Goal: Task Accomplishment & Management: Use online tool/utility

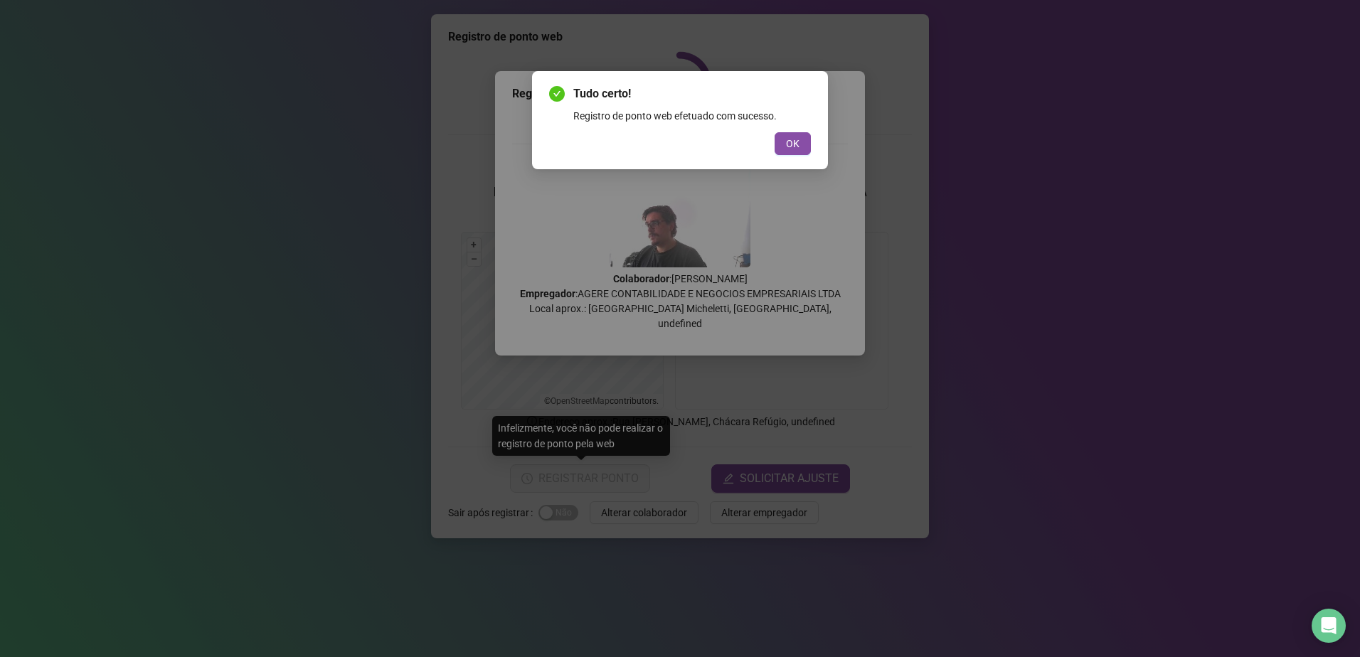
click at [793, 119] on div "Registro de ponto web efetuado com sucesso." at bounding box center [692, 116] width 238 height 16
click at [779, 128] on div "Tudo certo! Registro de ponto web efetuado com sucesso. OK" at bounding box center [680, 120] width 262 height 70
drag, startPoint x: 782, startPoint y: 131, endPoint x: 794, endPoint y: 134, distance: 11.7
click at [785, 127] on div "Tudo certo! Registro de ponto web efetuado com sucesso. OK" at bounding box center [680, 120] width 262 height 70
click at [799, 121] on div "Registro de ponto web efetuado com sucesso." at bounding box center [692, 116] width 238 height 16
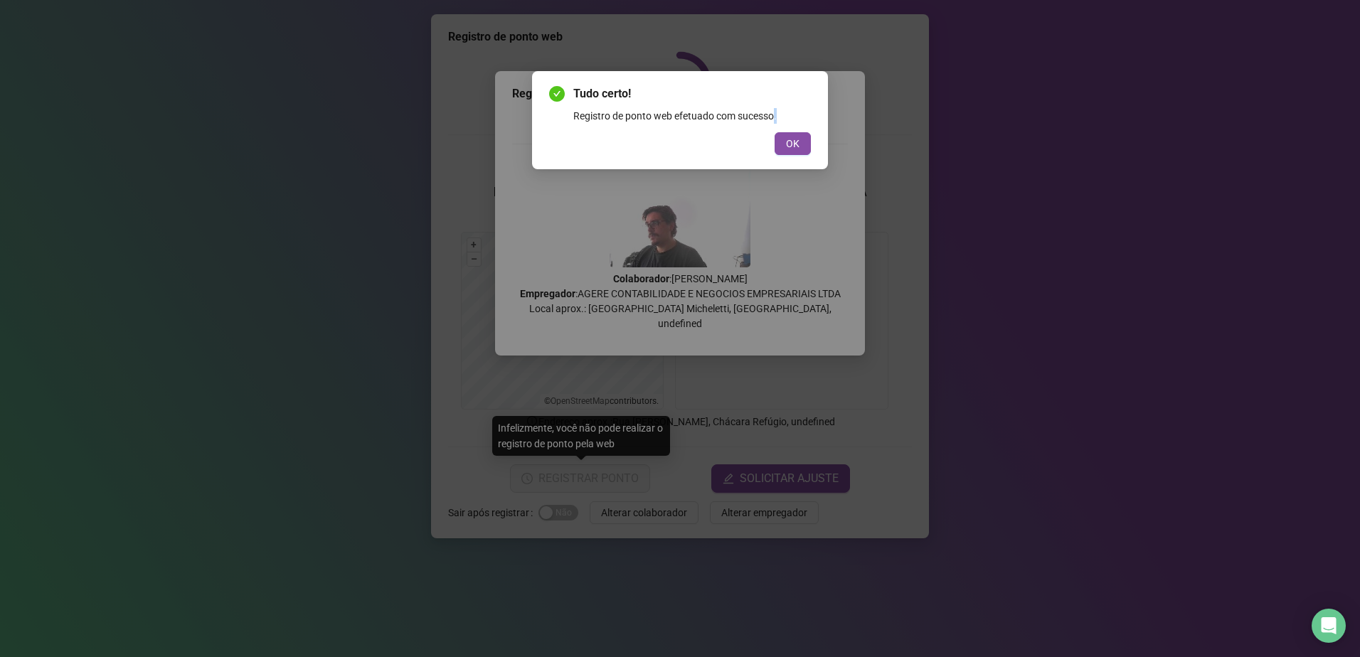
click at [799, 119] on div "Registro de ponto web efetuado com sucesso." at bounding box center [692, 116] width 238 height 16
drag, startPoint x: 799, startPoint y: 119, endPoint x: 785, endPoint y: 129, distance: 16.4
click at [785, 129] on div "Tudo certo! Registro de ponto web efetuado com sucesso. OK" at bounding box center [680, 120] width 262 height 70
click at [787, 143] on span "OK" at bounding box center [793, 144] width 14 height 16
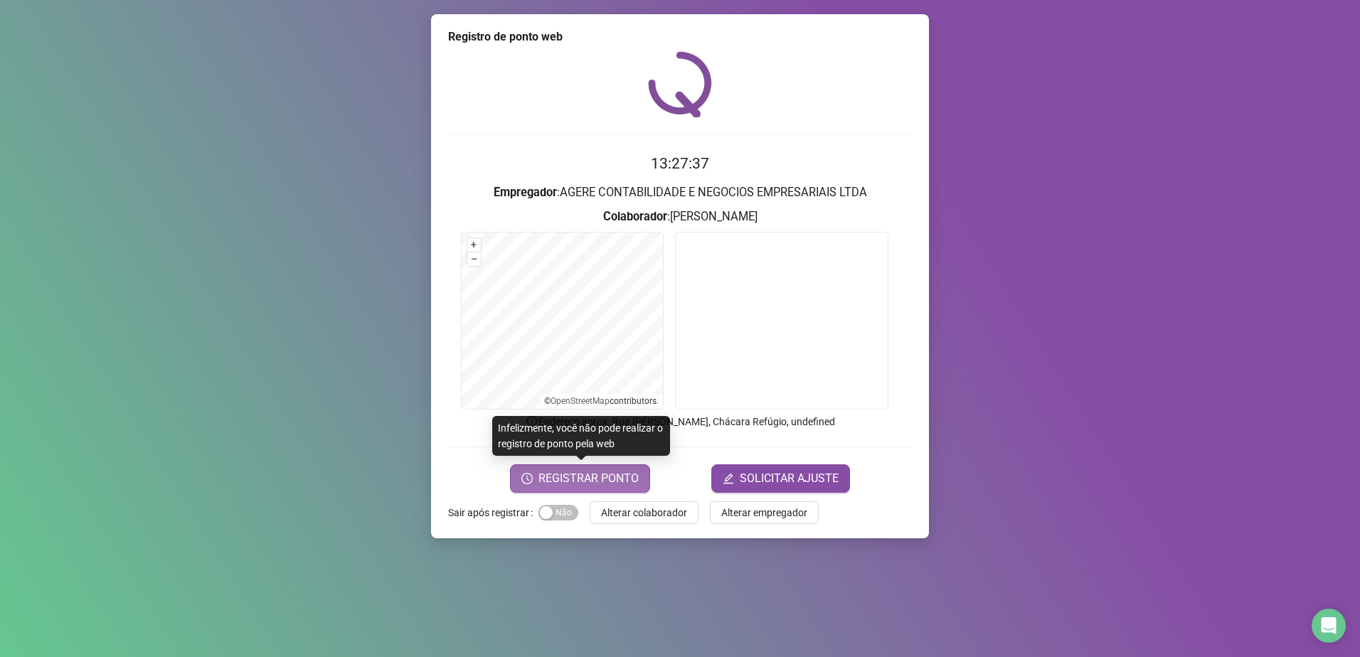
click at [604, 466] on button "REGISTRAR PONTO" at bounding box center [580, 478] width 140 height 28
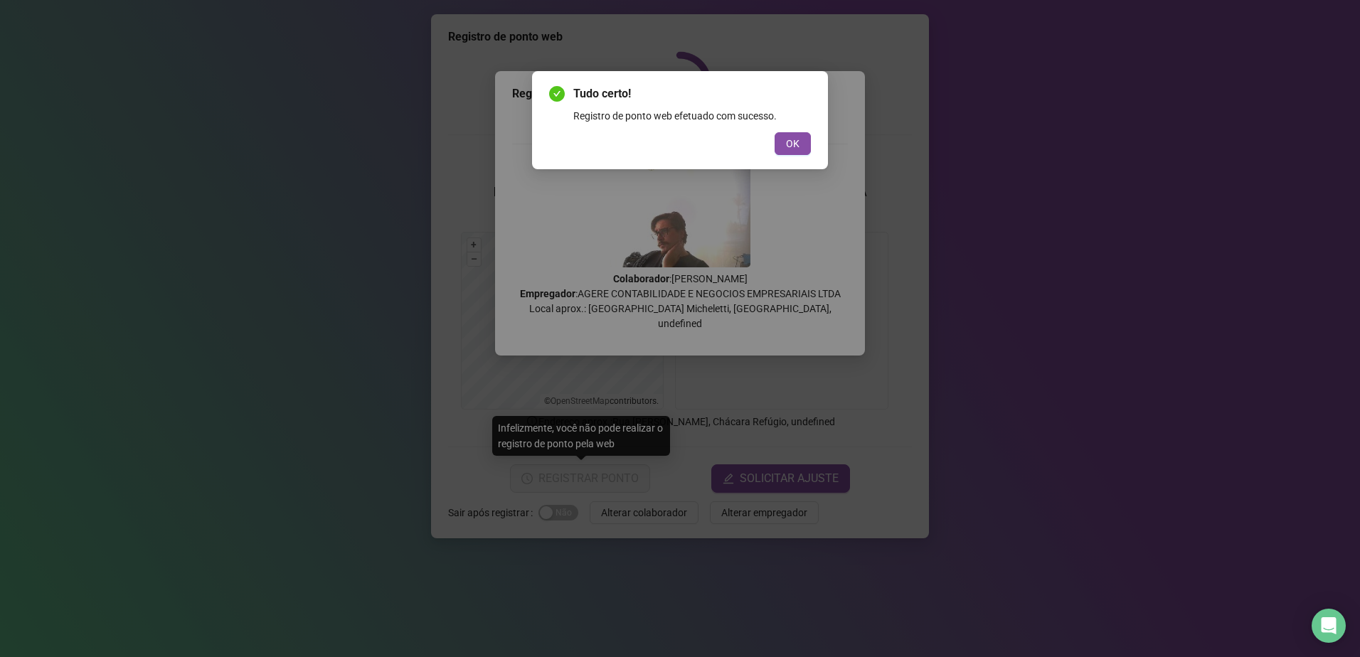
click at [801, 129] on div "Tudo certo! Registro de ponto web efetuado com sucesso. OK" at bounding box center [680, 120] width 262 height 70
click at [785, 139] on button "OK" at bounding box center [793, 143] width 36 height 23
